Goal: Task Accomplishment & Management: Complete application form

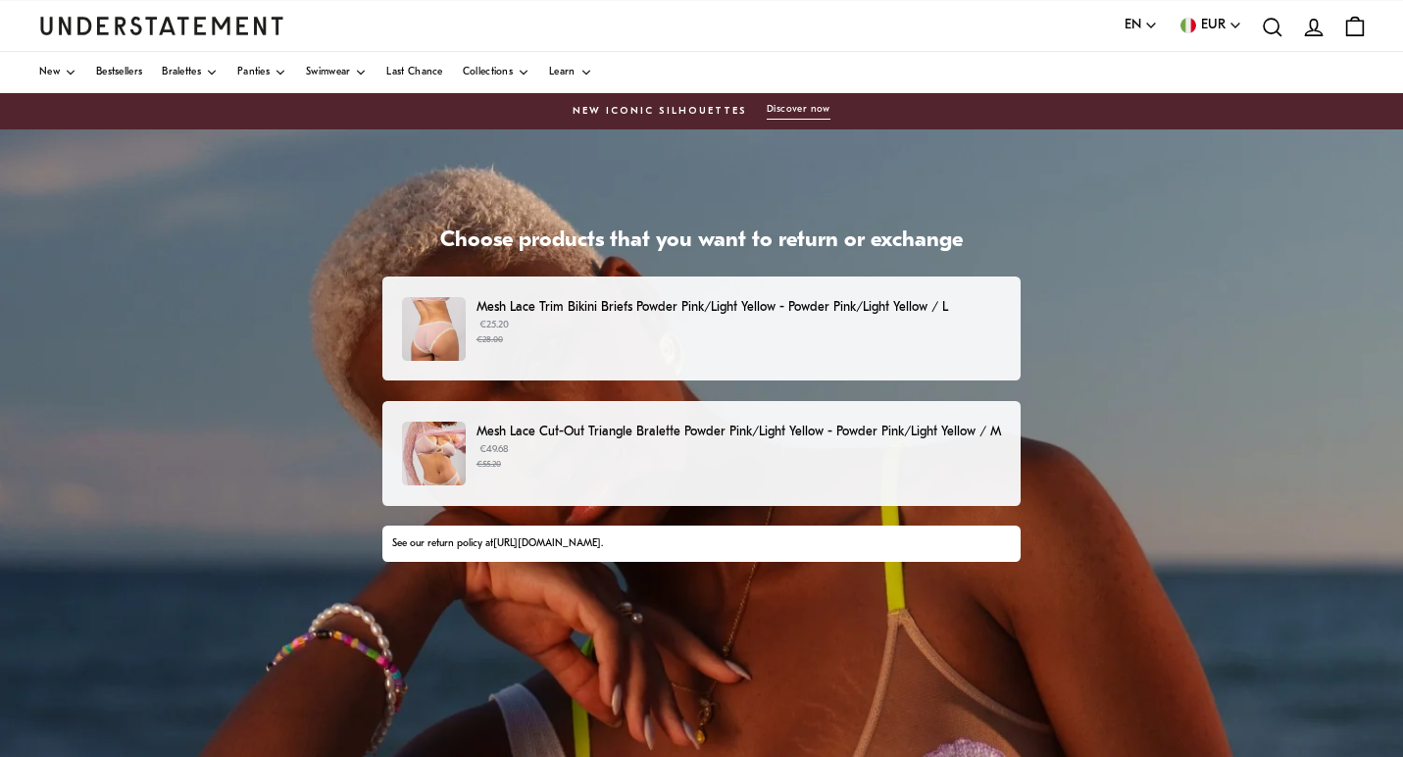
click at [558, 340] on small "€28.00" at bounding box center [738, 340] width 524 height 14
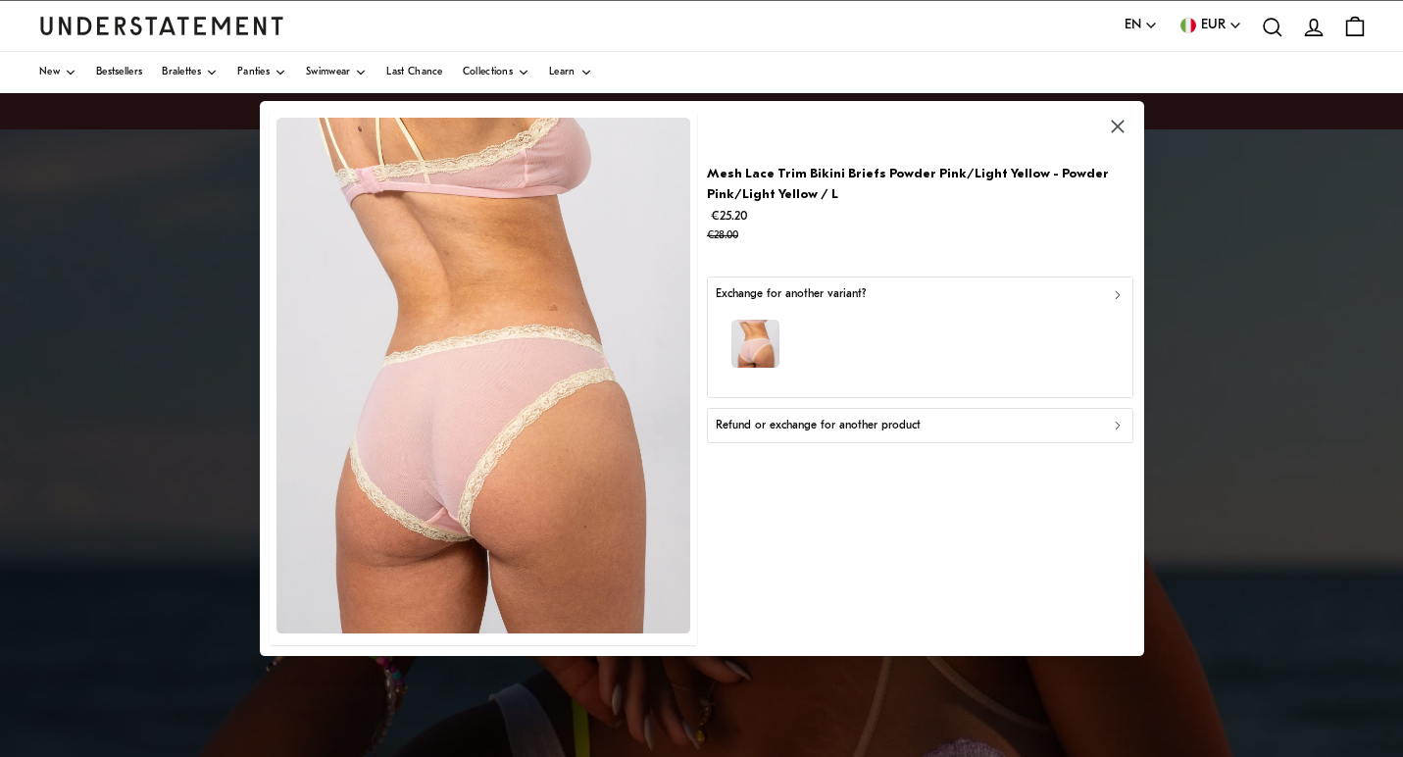
click at [847, 428] on p "Refund or exchange for another product" at bounding box center [817, 426] width 205 height 19
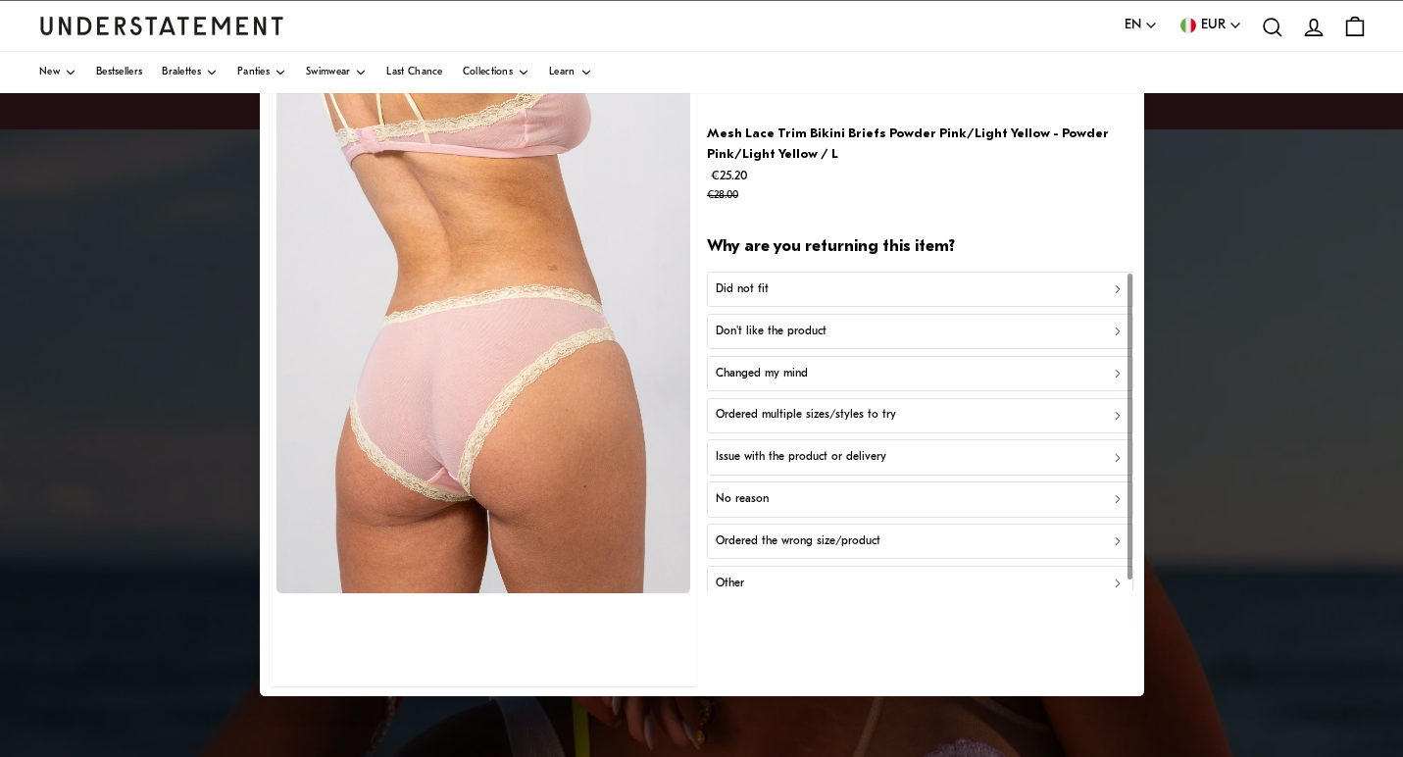
click at [854, 295] on div "Did not fit" at bounding box center [920, 289] width 410 height 19
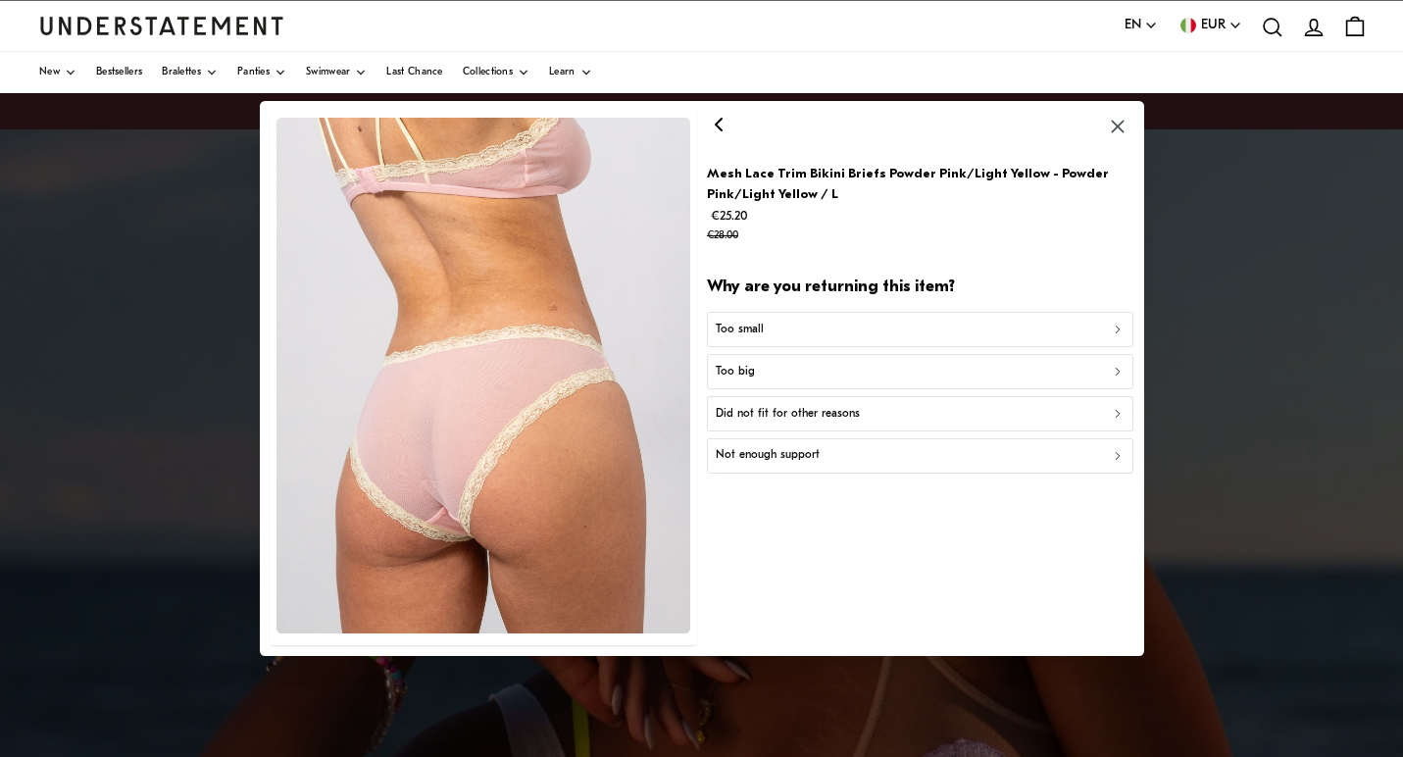
click at [800, 365] on div "Too big" at bounding box center [920, 372] width 410 height 19
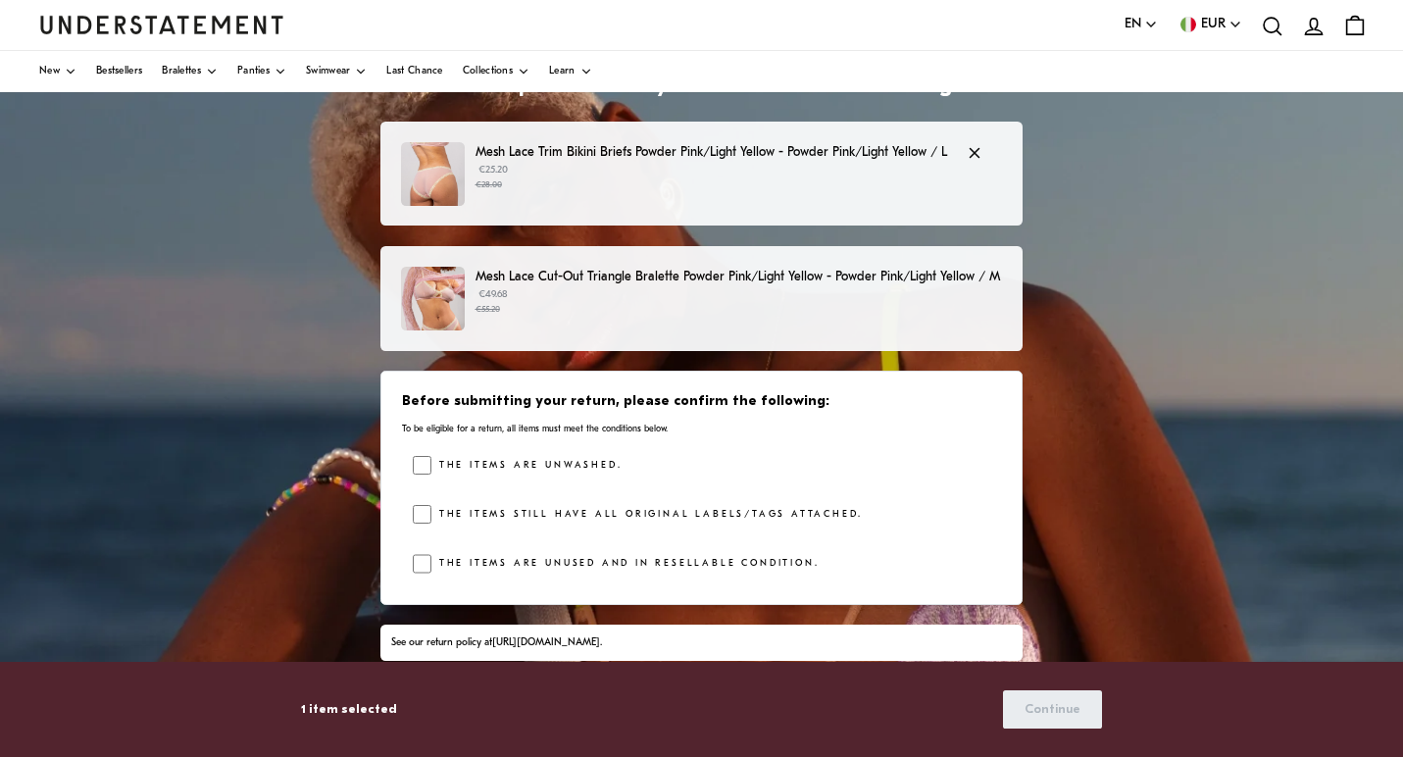
scroll to position [153, 0]
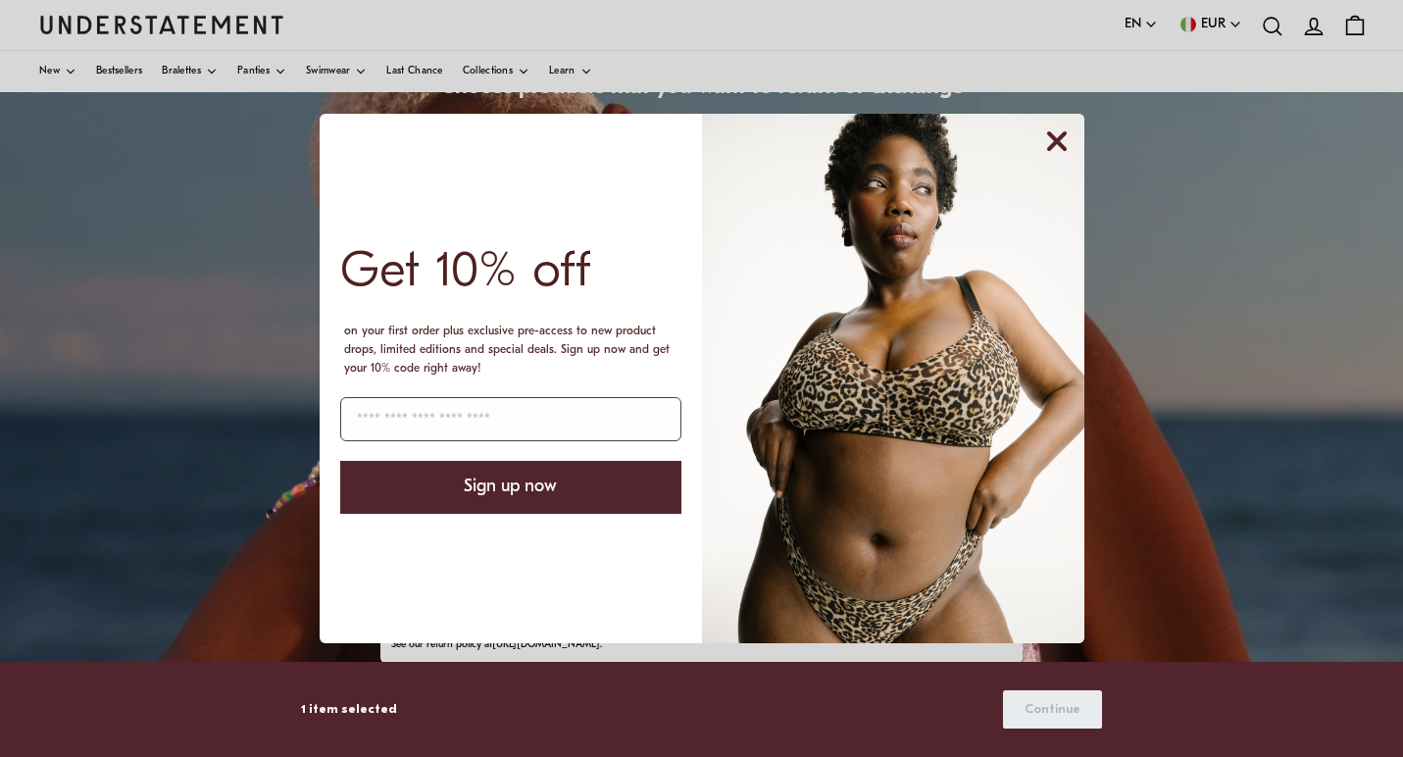
click at [1052, 148] on circle "Close dialog" at bounding box center [1056, 141] width 37 height 37
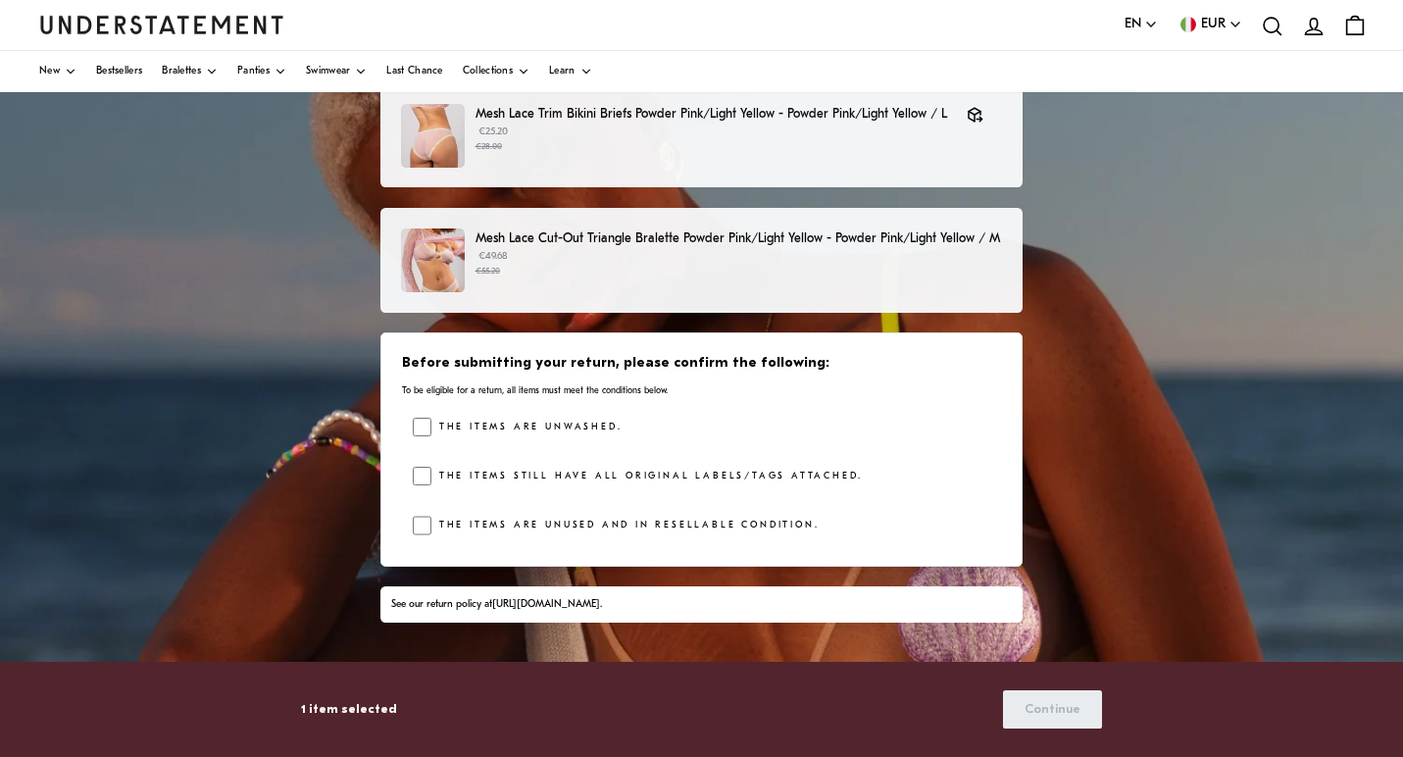
scroll to position [194, 0]
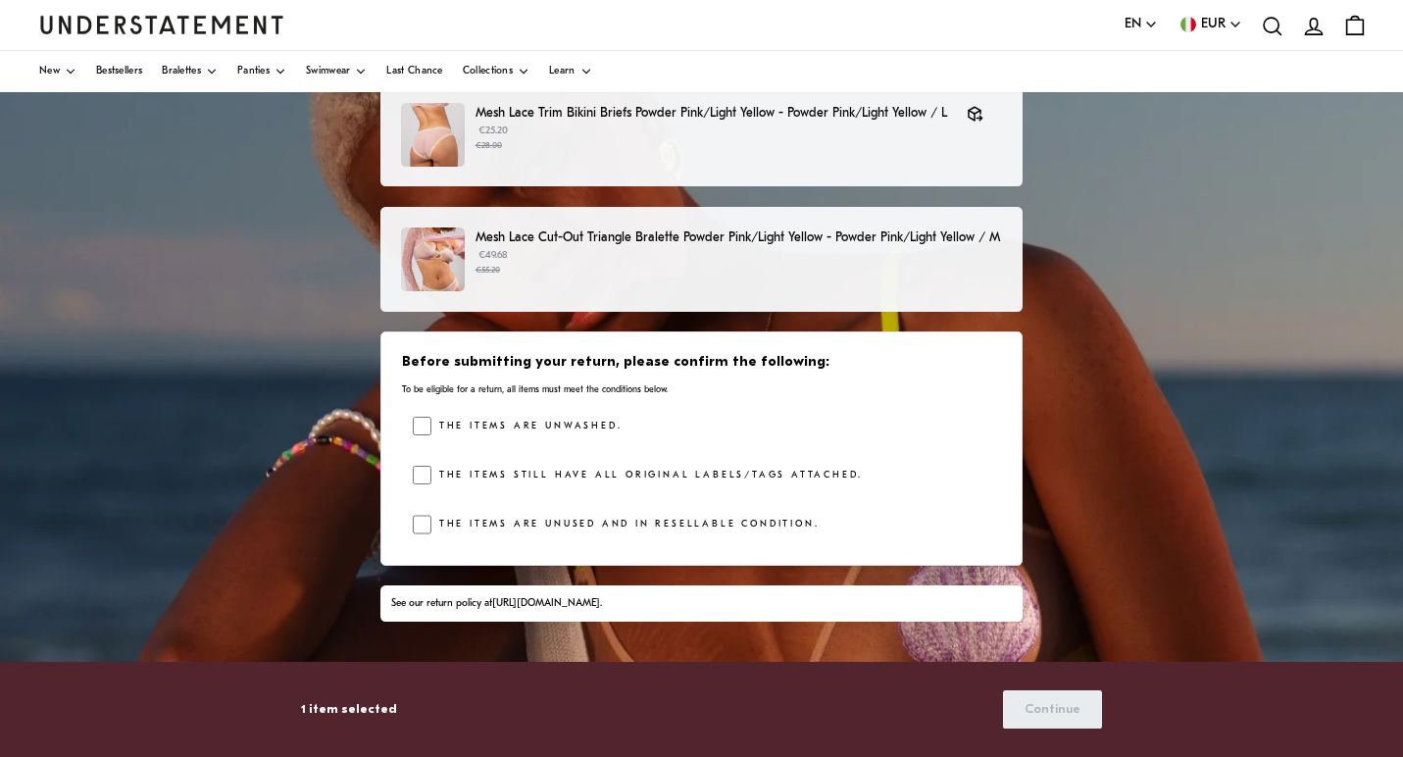
click at [507, 459] on div "The items are unwashed. The items still have all original labels/tags attached.…" at bounding box center [707, 480] width 588 height 127
click at [490, 433] on label "The items are unwashed." at bounding box center [526, 427] width 190 height 20
click at [462, 470] on label "The items still have all original labels/tags attached." at bounding box center [646, 476] width 431 height 20
click at [452, 528] on label "The items are unused and in resellable condition." at bounding box center [624, 525] width 387 height 20
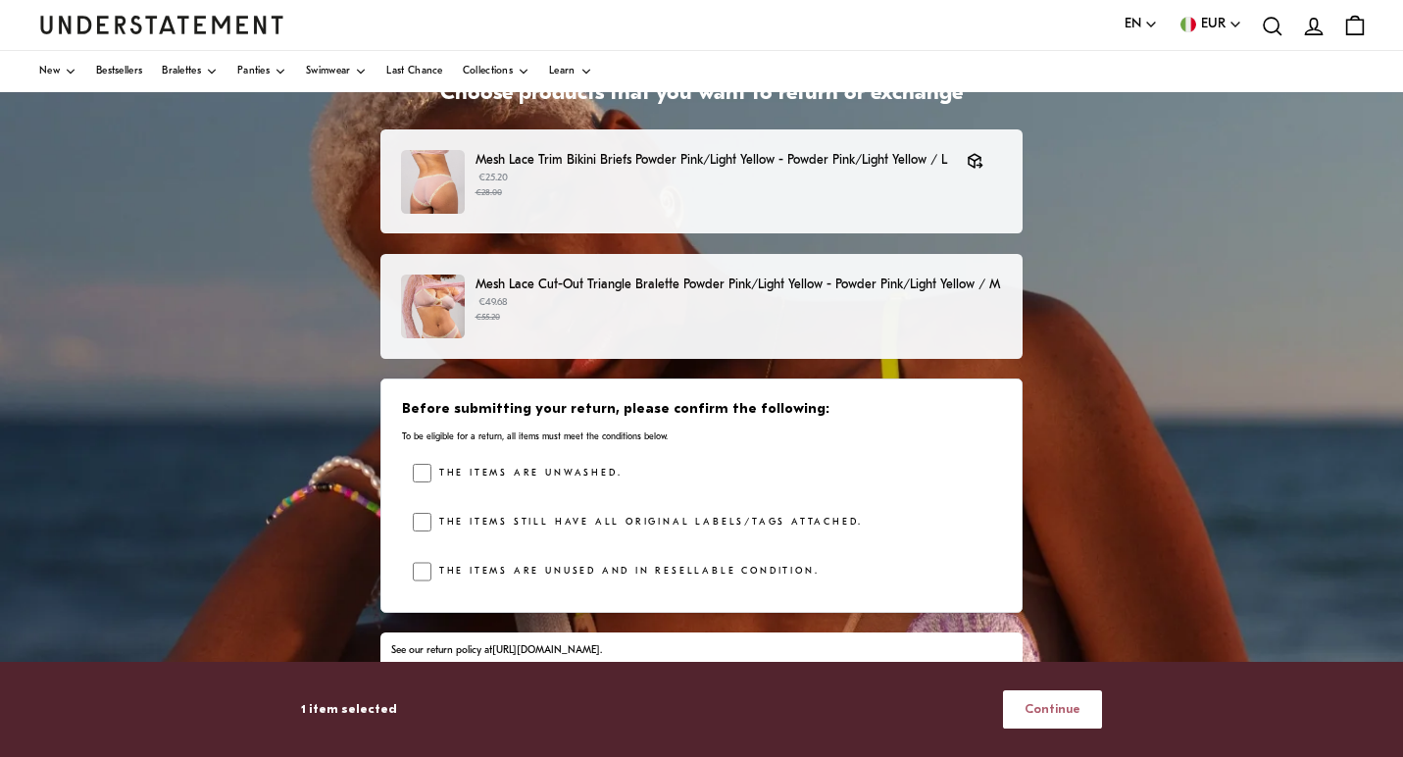
scroll to position [141, 0]
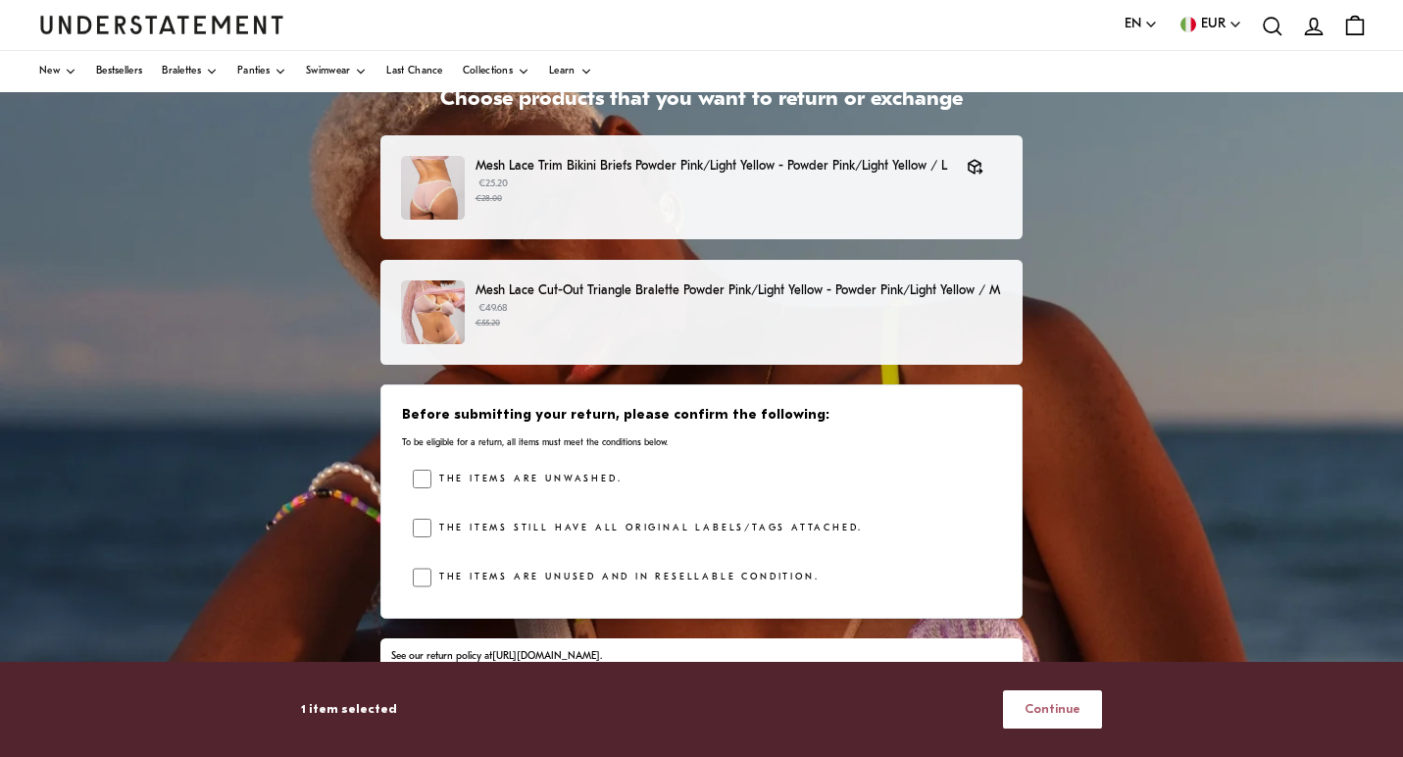
click at [1057, 708] on span "Continue" at bounding box center [1052, 709] width 56 height 36
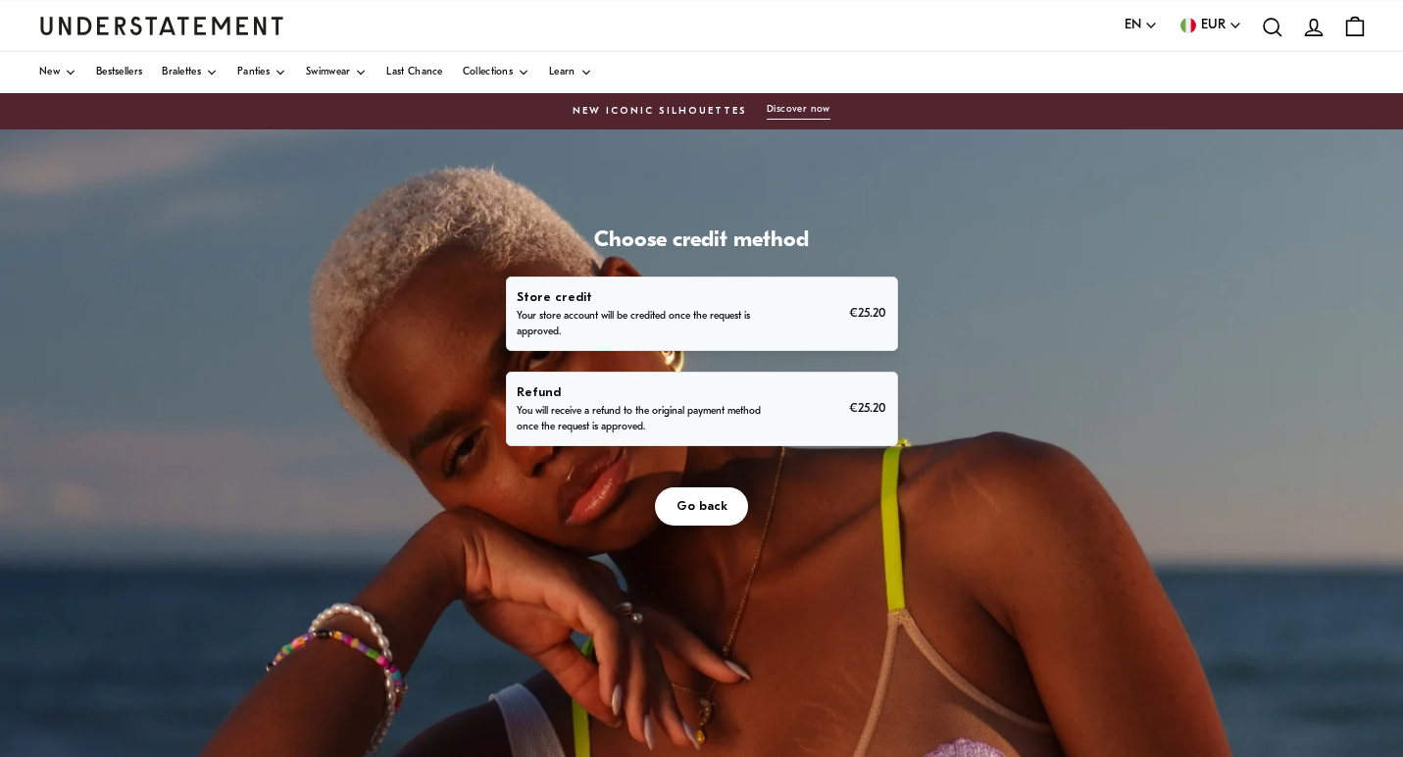
click at [710, 508] on span "Go back" at bounding box center [701, 506] width 51 height 36
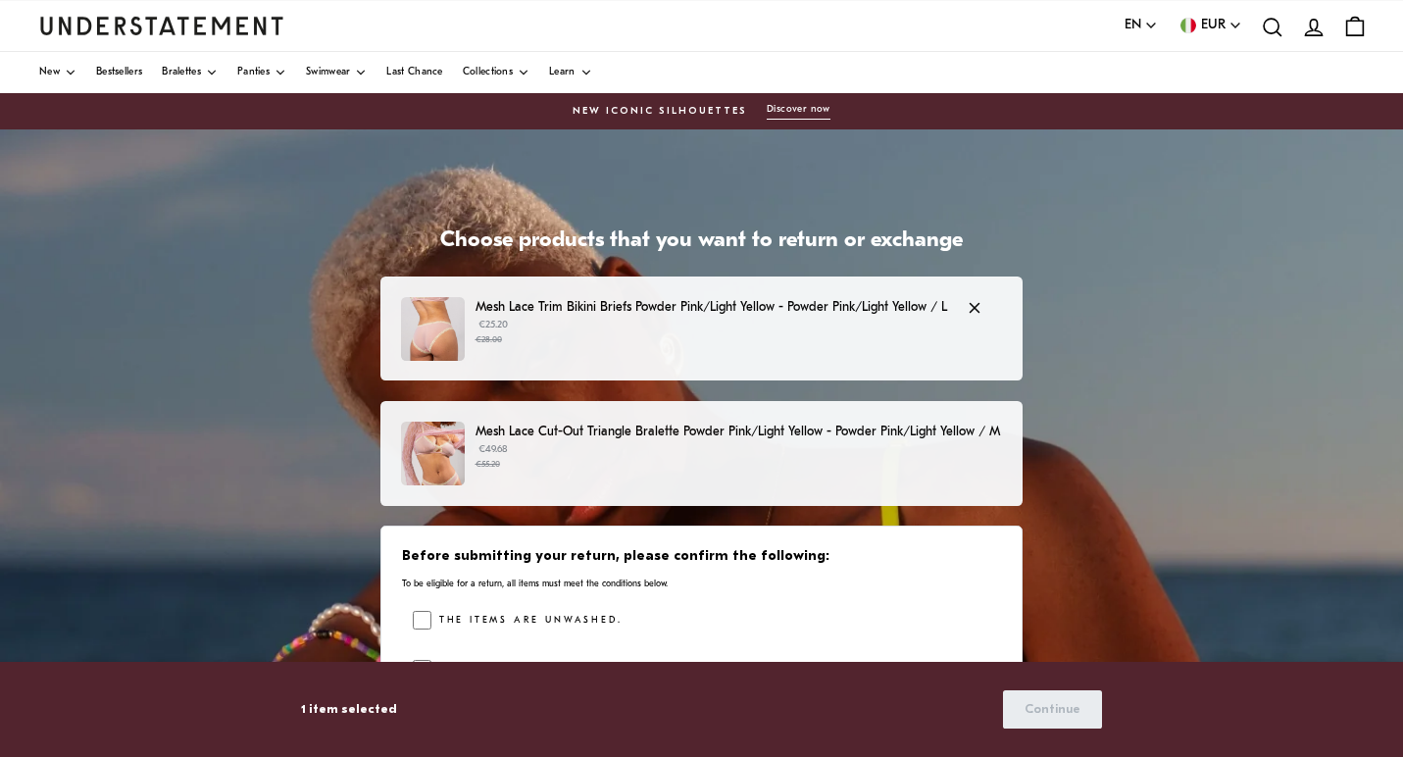
click at [637, 345] on small "€28.00" at bounding box center [711, 340] width 472 height 14
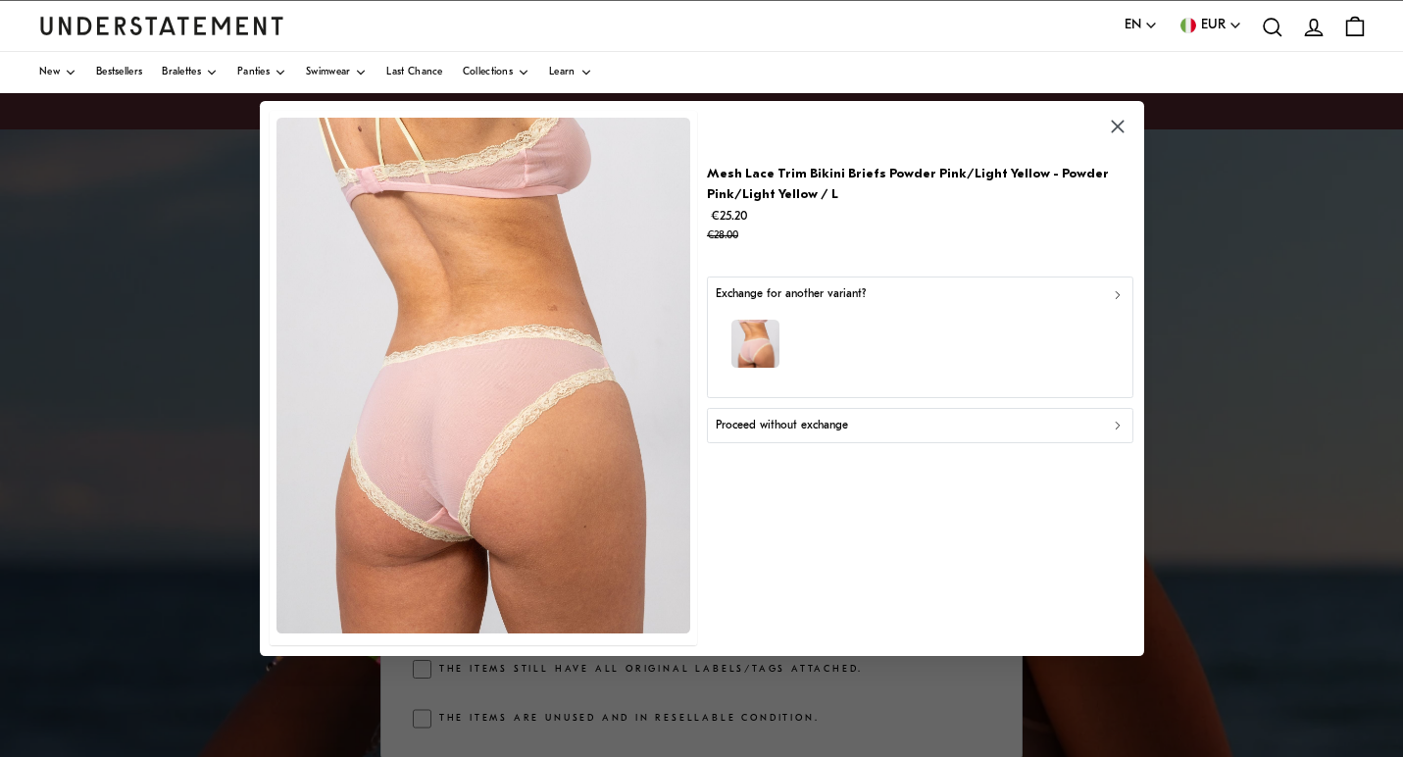
click at [772, 422] on p "Proceed without exchange" at bounding box center [781, 426] width 132 height 19
click at [805, 292] on p "Exchange for another variant?" at bounding box center [790, 294] width 150 height 19
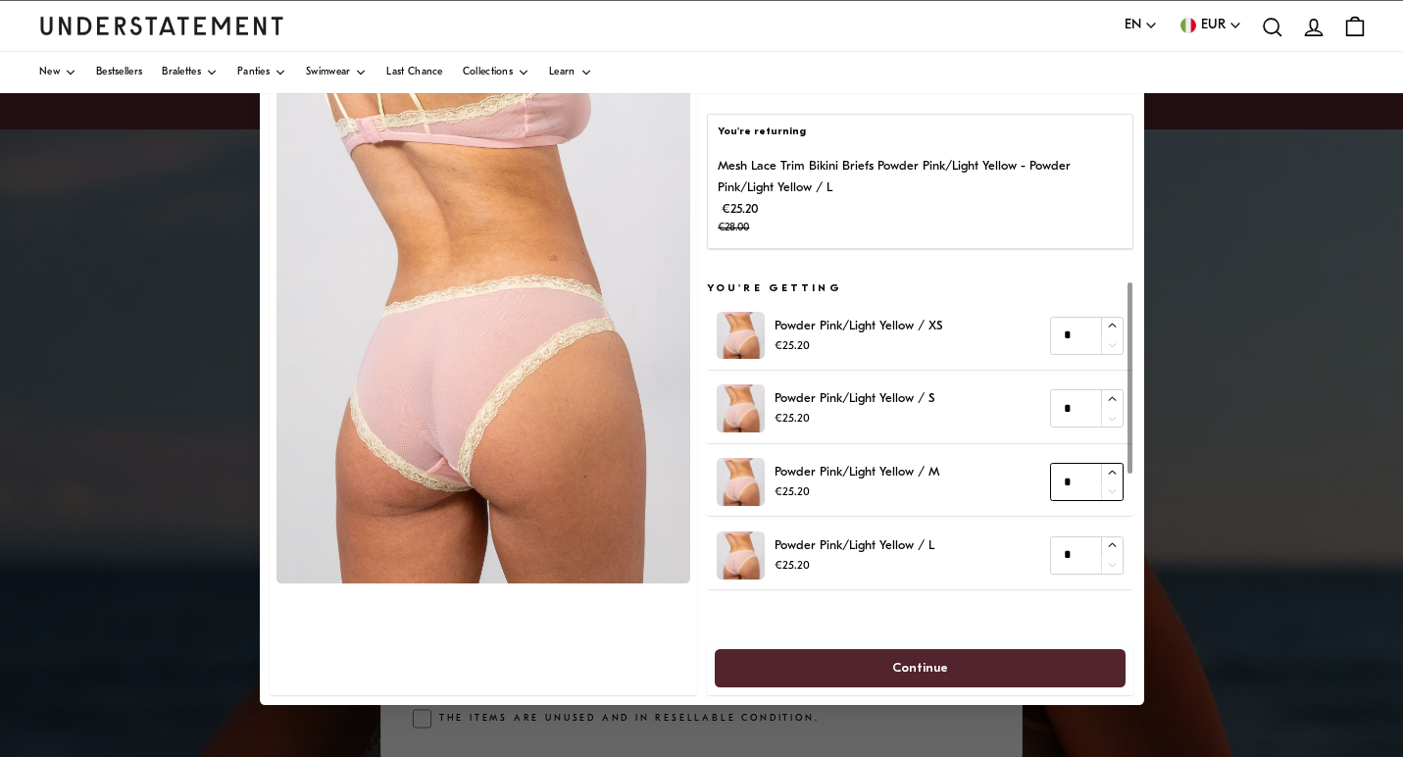
type input "*"
click at [1112, 469] on icon "button" at bounding box center [1112, 473] width 13 height 13
click at [946, 662] on span "Continue" at bounding box center [919, 669] width 369 height 36
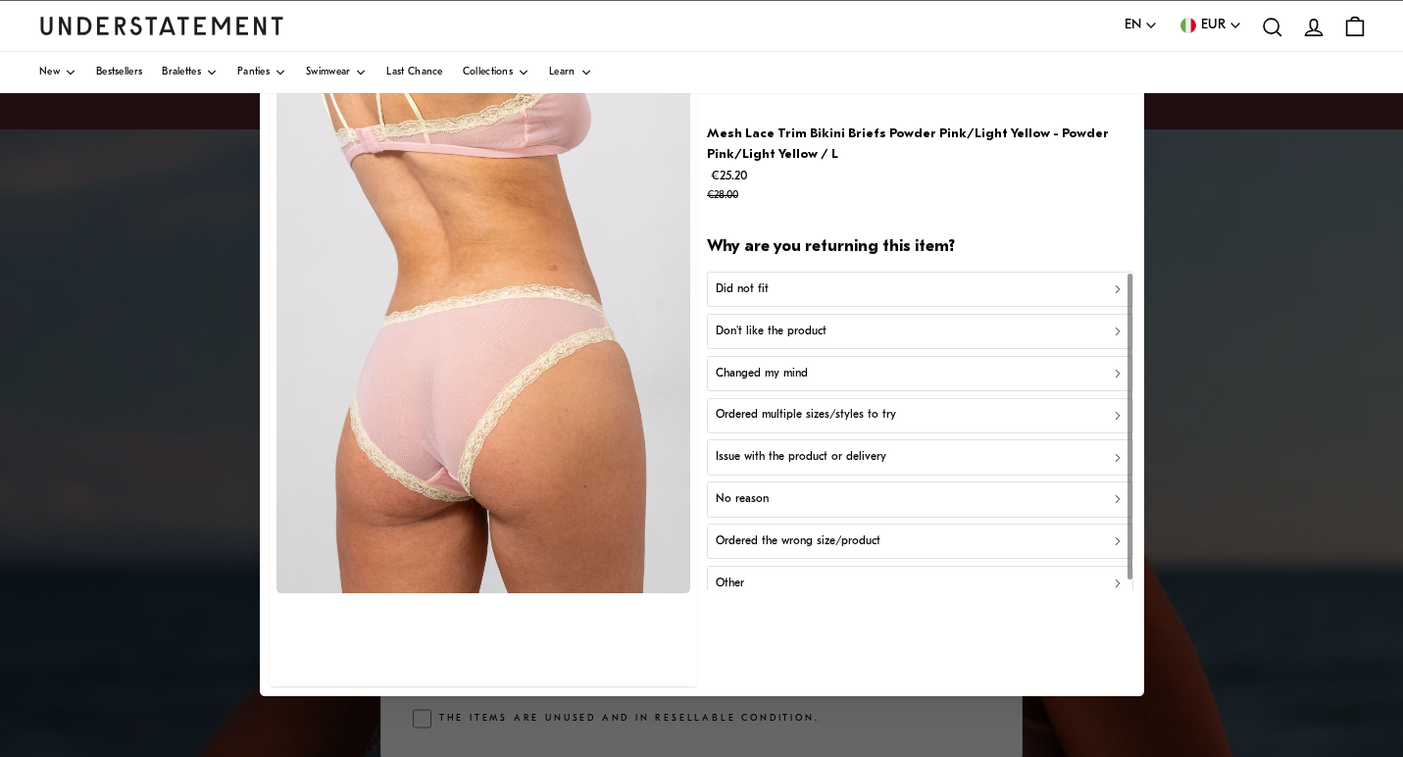
click at [883, 289] on div "Did not fit" at bounding box center [920, 289] width 410 height 19
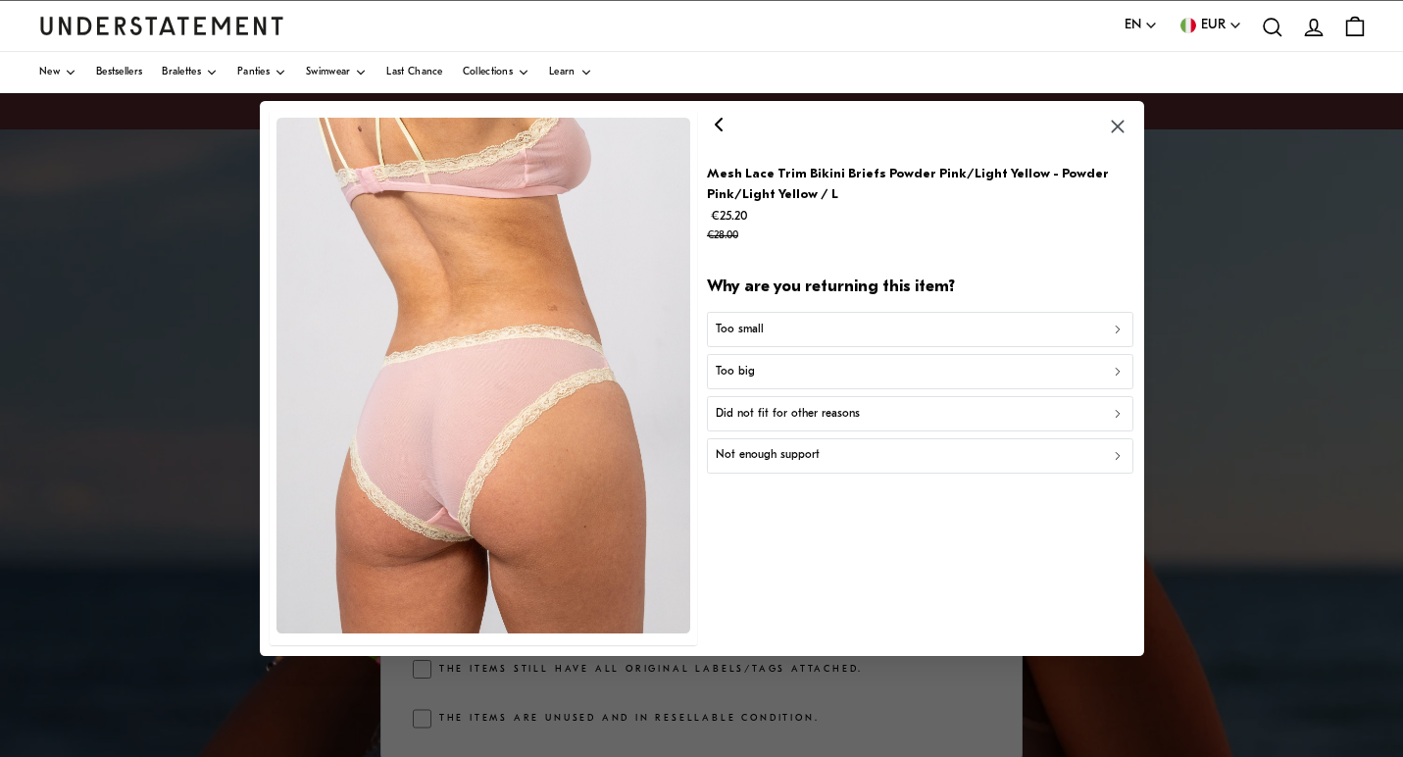
click at [806, 381] on div "Too big" at bounding box center [920, 372] width 410 height 19
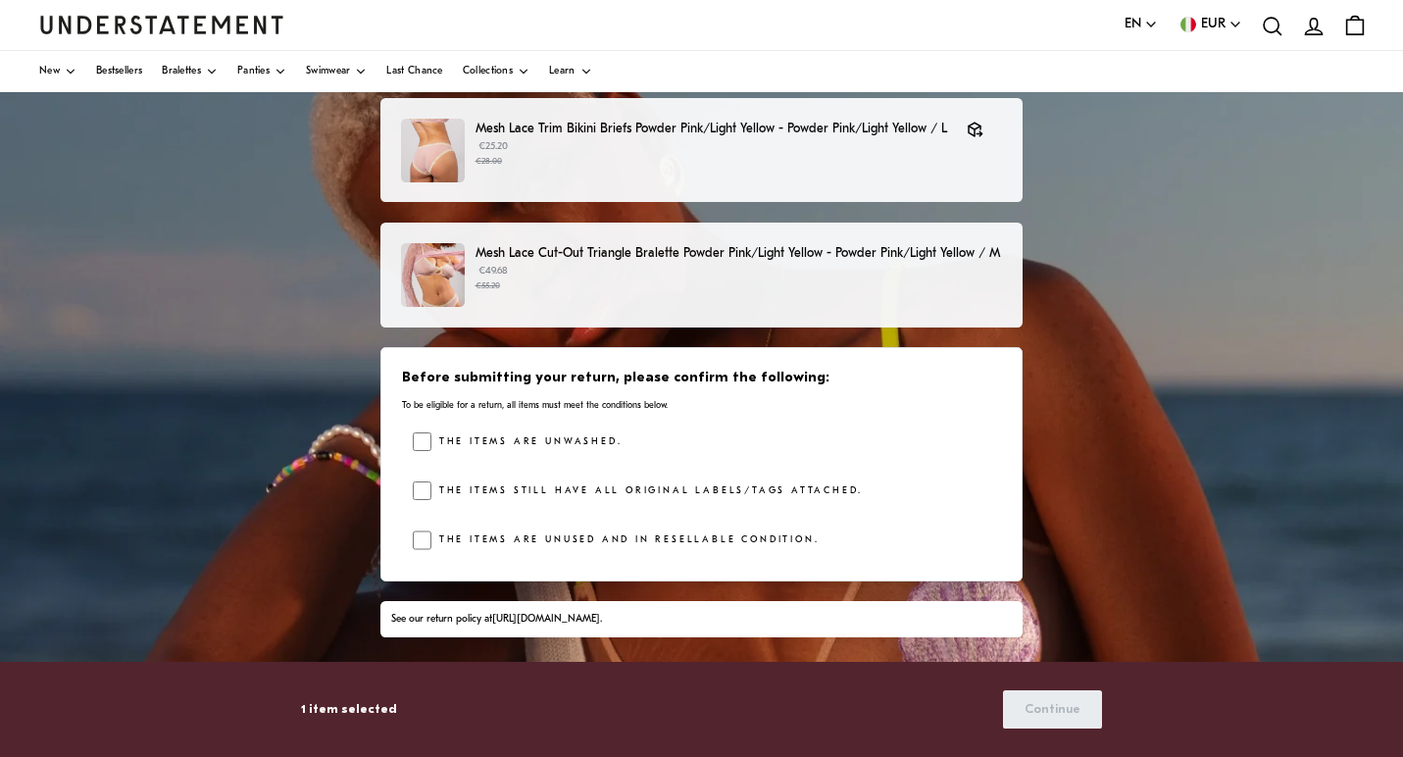
scroll to position [179, 0]
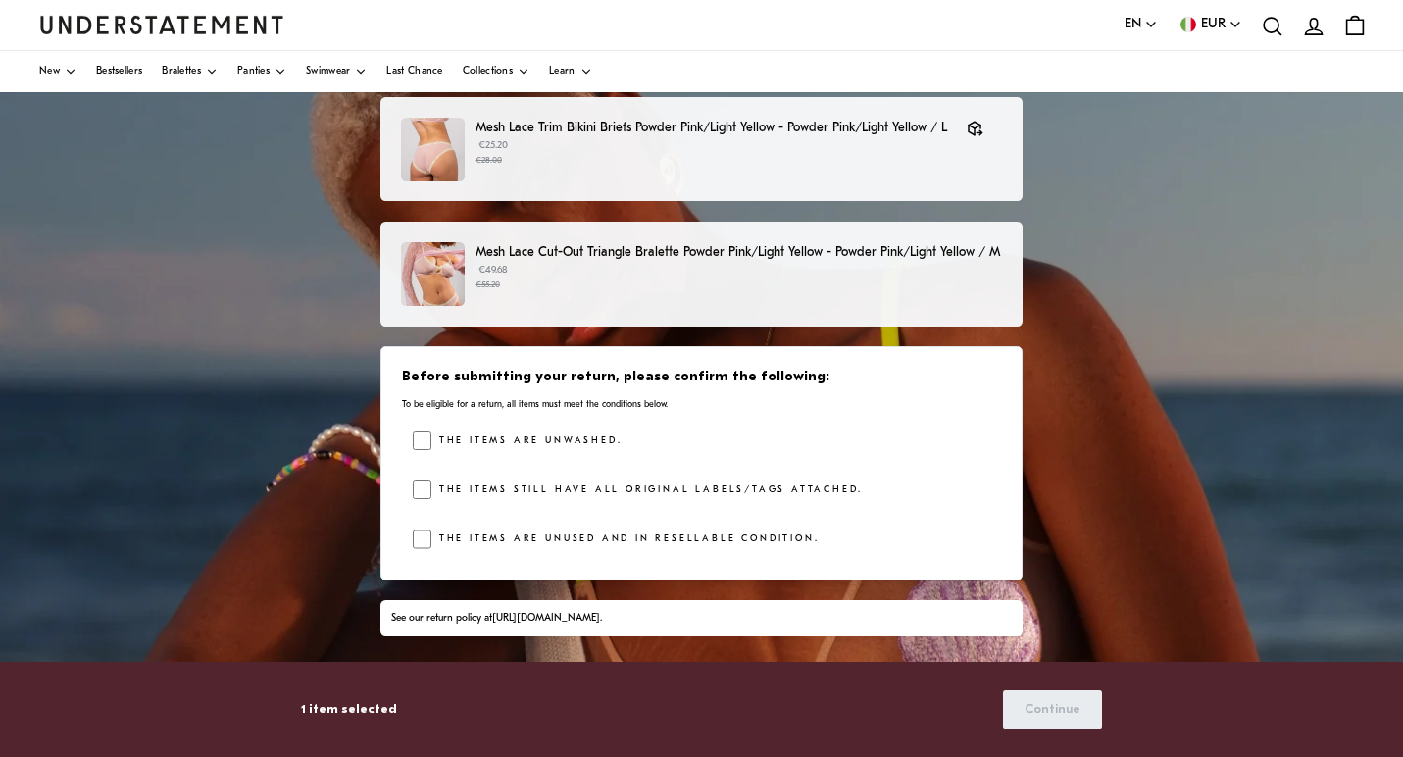
click at [515, 424] on div "Before submitting your return, please confirm the following: To be eligible for…" at bounding box center [700, 462] width 641 height 233
click at [501, 436] on label "The items are unwashed." at bounding box center [526, 441] width 190 height 20
click at [472, 482] on label "The items still have all original labels/tags attached." at bounding box center [646, 490] width 431 height 20
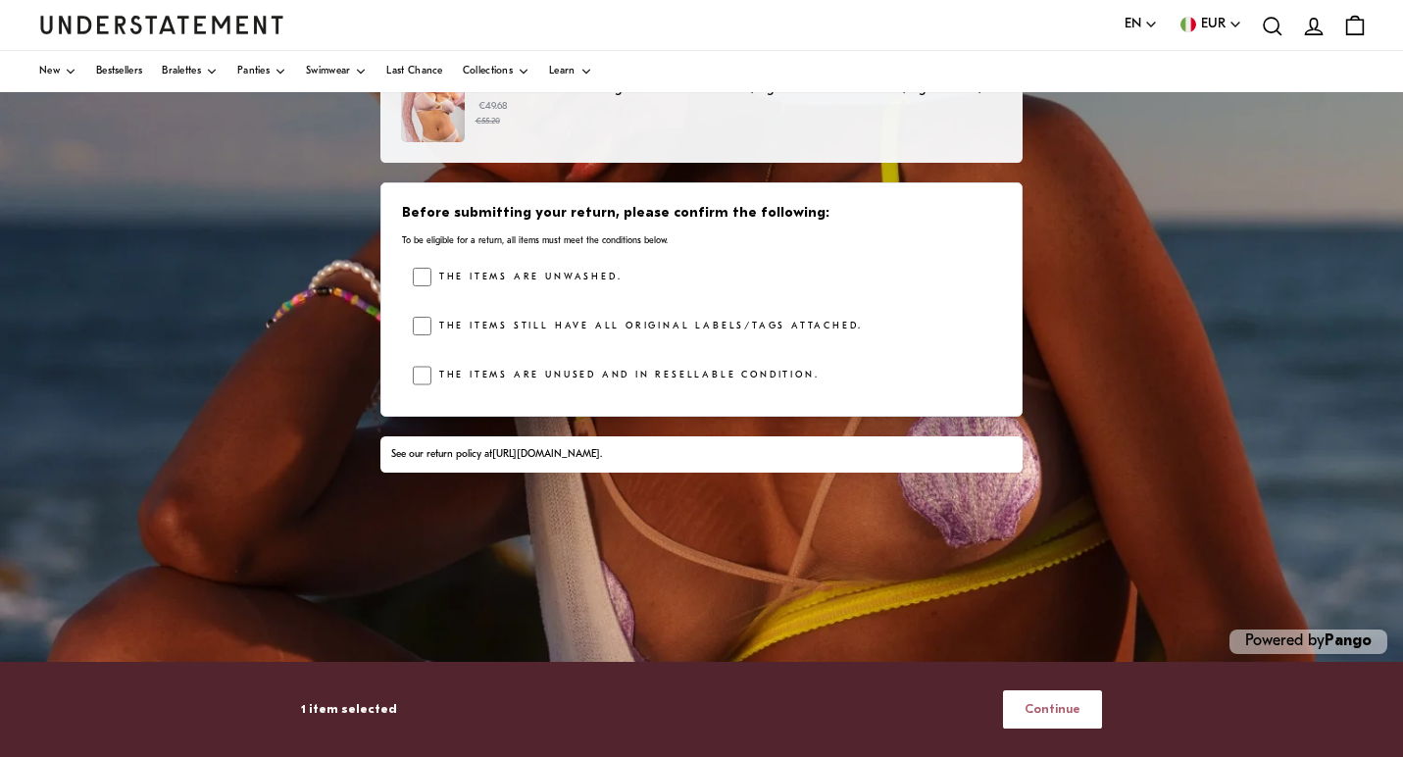
scroll to position [353, 0]
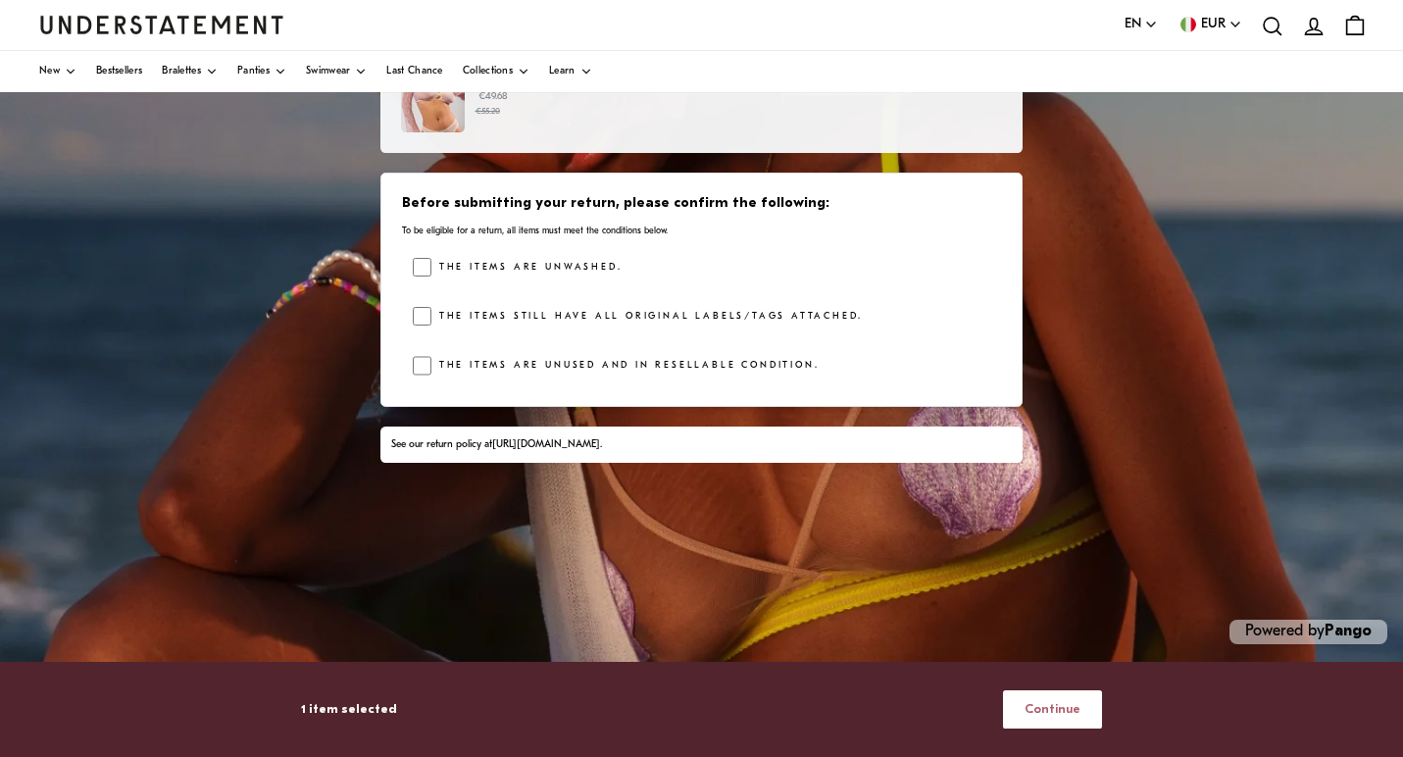
click at [1033, 717] on span "Continue" at bounding box center [1052, 709] width 56 height 36
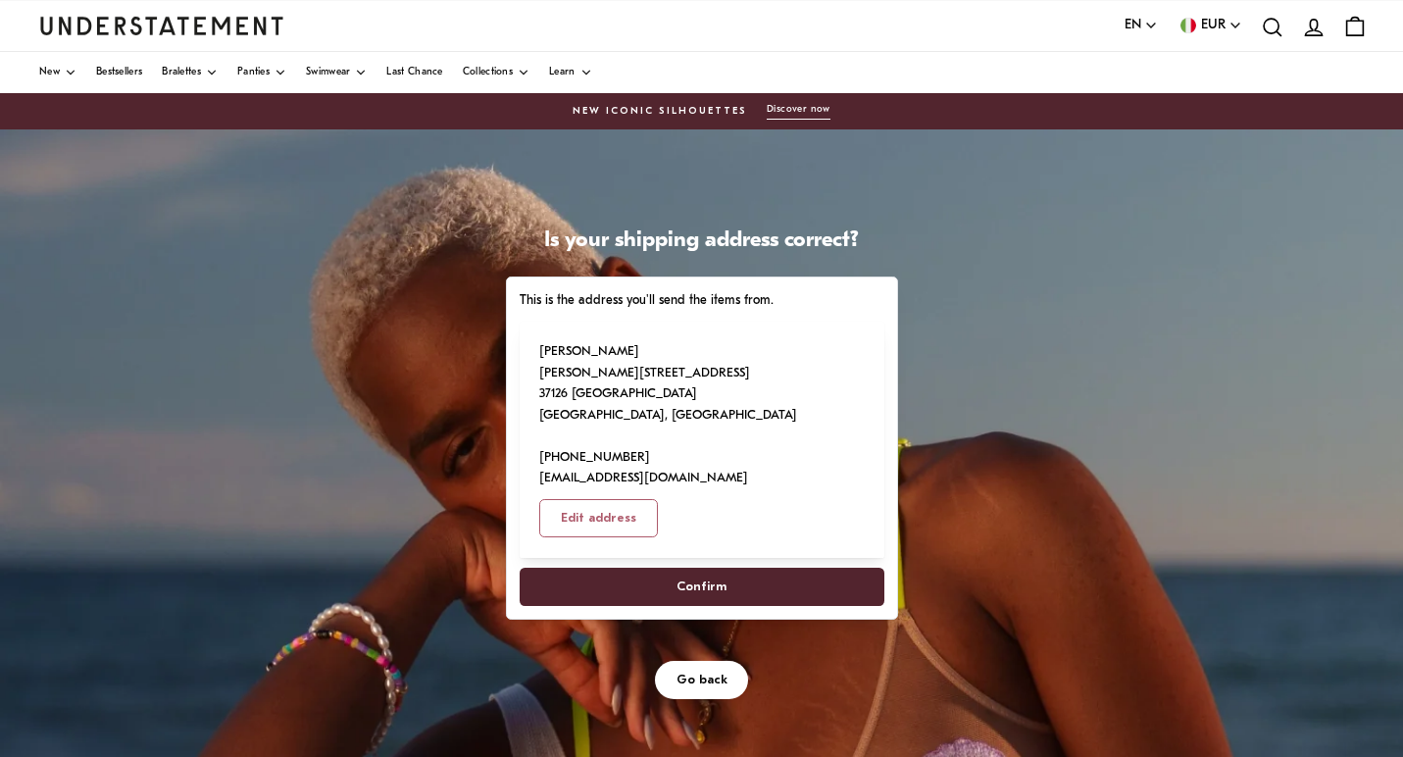
click at [714, 569] on span "Confirm" at bounding box center [701, 587] width 50 height 36
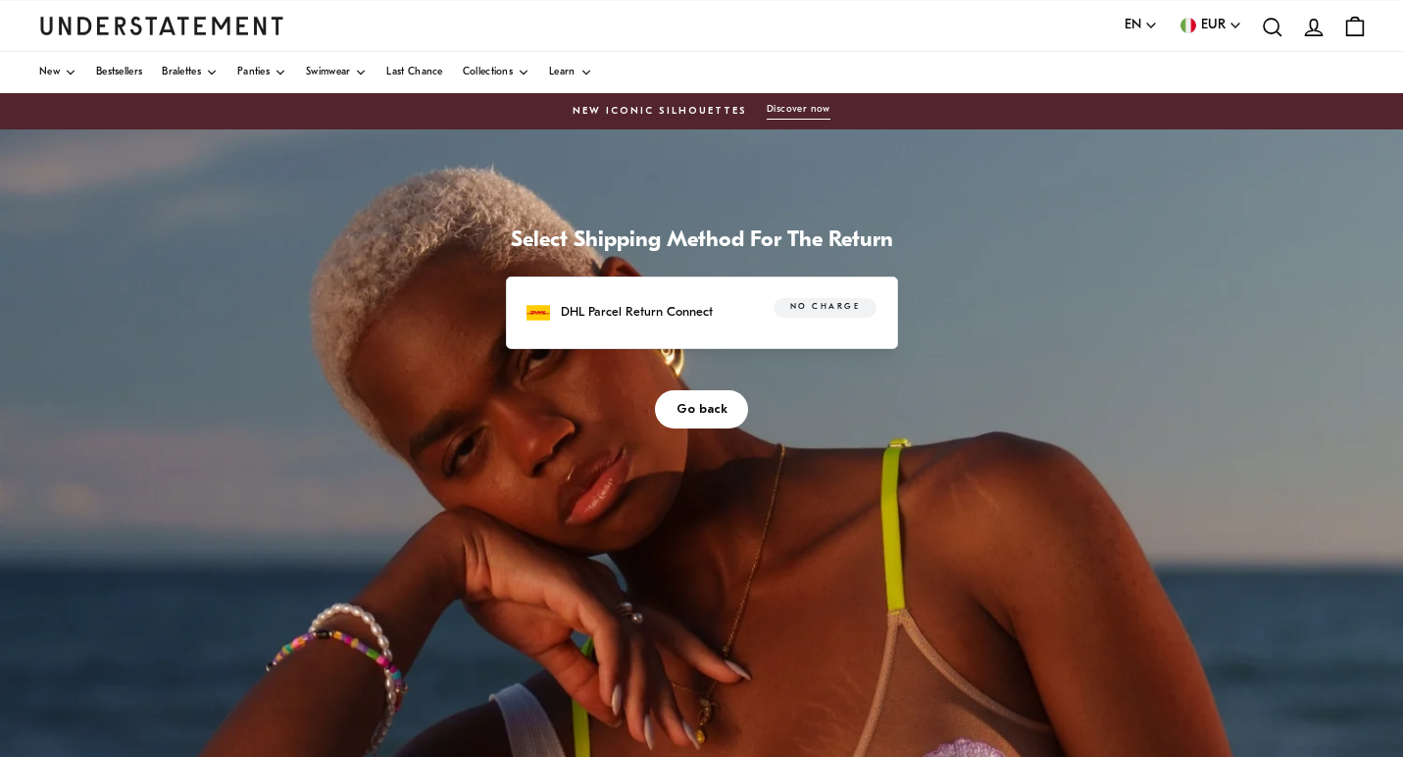
click at [836, 305] on span "No charge" at bounding box center [825, 308] width 70 height 20
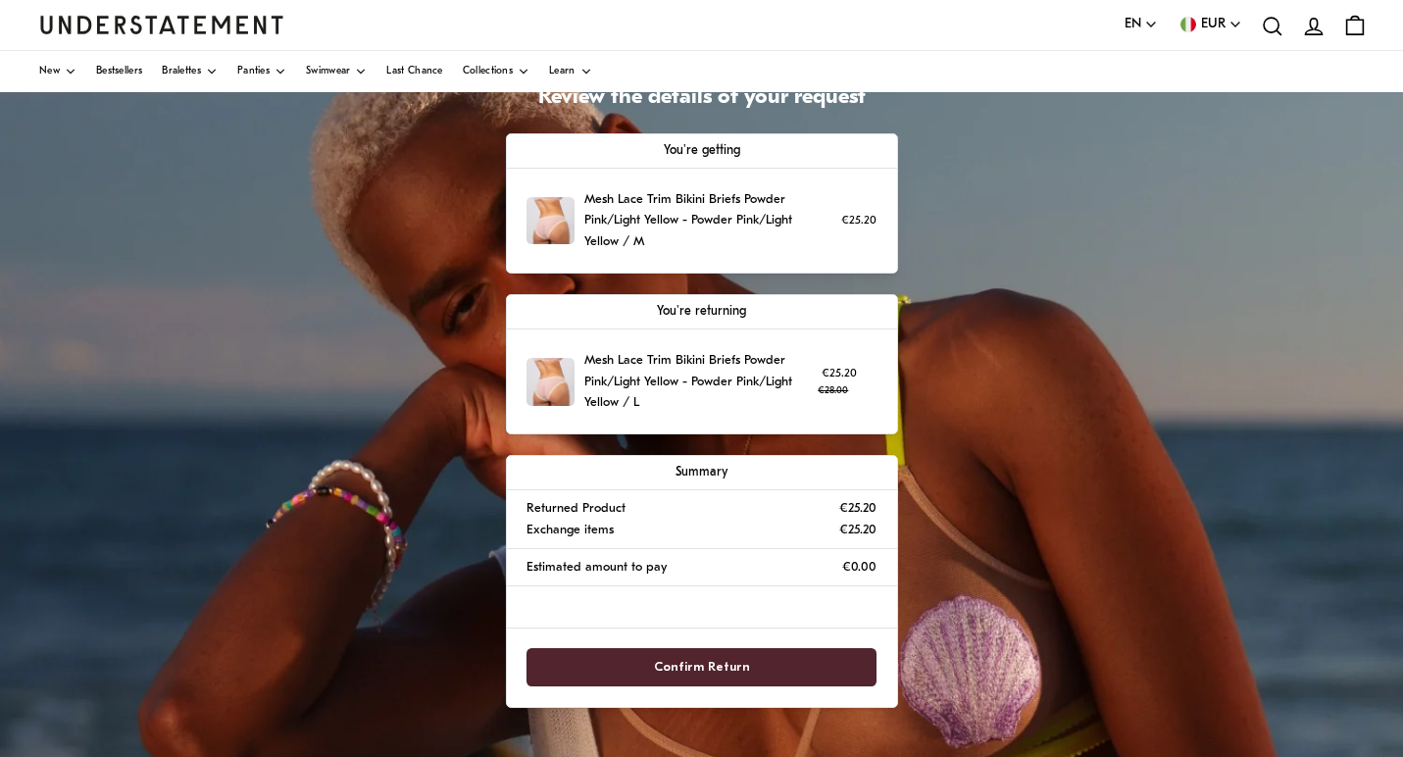
scroll to position [150, 0]
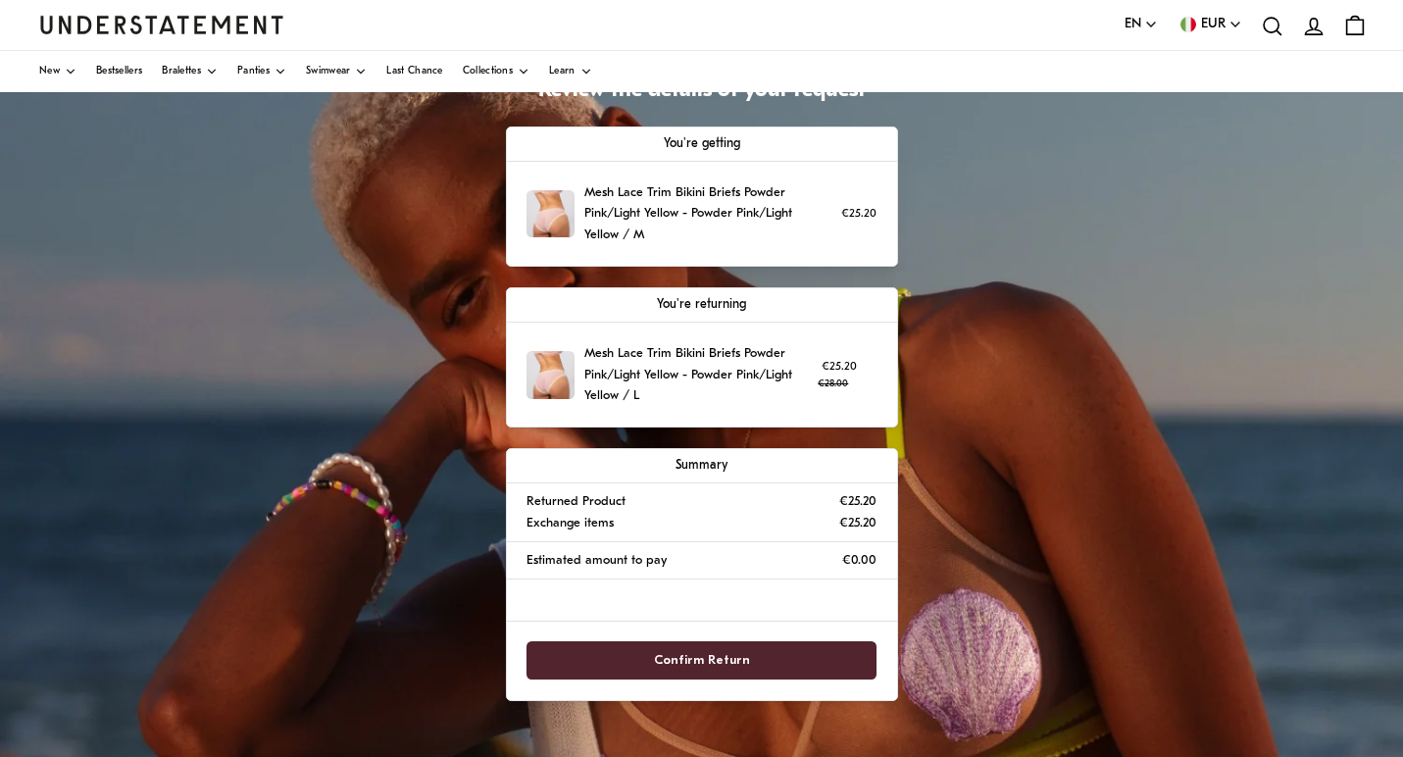
click at [790, 660] on span "Confirm Return" at bounding box center [701, 660] width 307 height 36
